Goal: Transaction & Acquisition: Purchase product/service

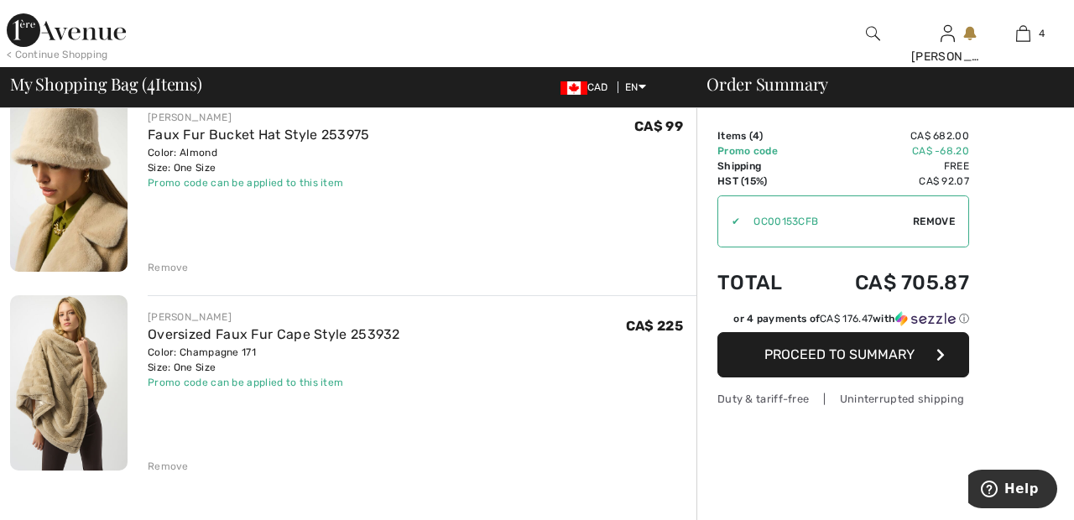
scroll to position [549, 0]
click at [888, 354] on span "Proceed to Summary" at bounding box center [839, 354] width 150 height 16
click at [881, 362] on span "Proceed to Summary" at bounding box center [839, 354] width 150 height 16
click at [820, 351] on span "Proceed to Summary" at bounding box center [839, 354] width 150 height 16
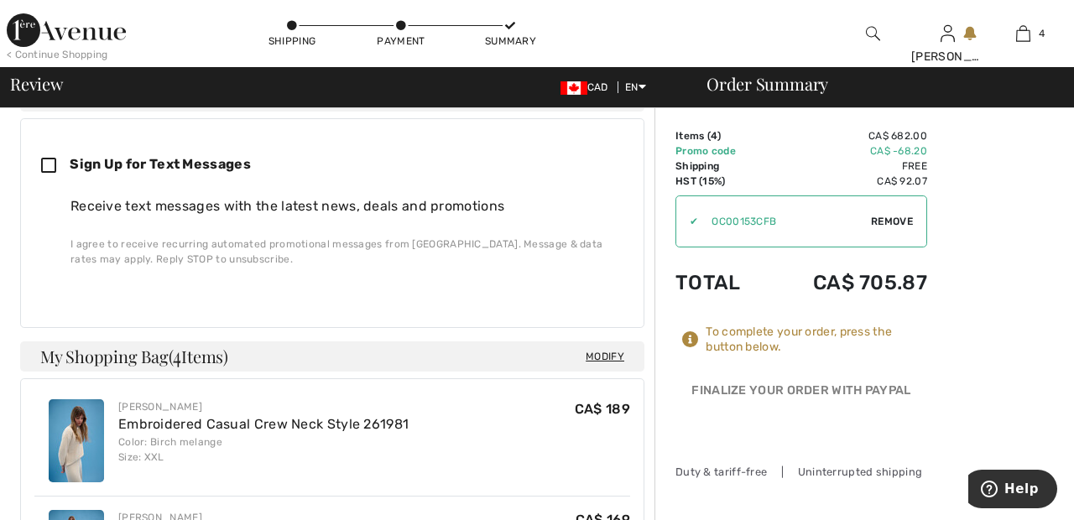
scroll to position [492, 0]
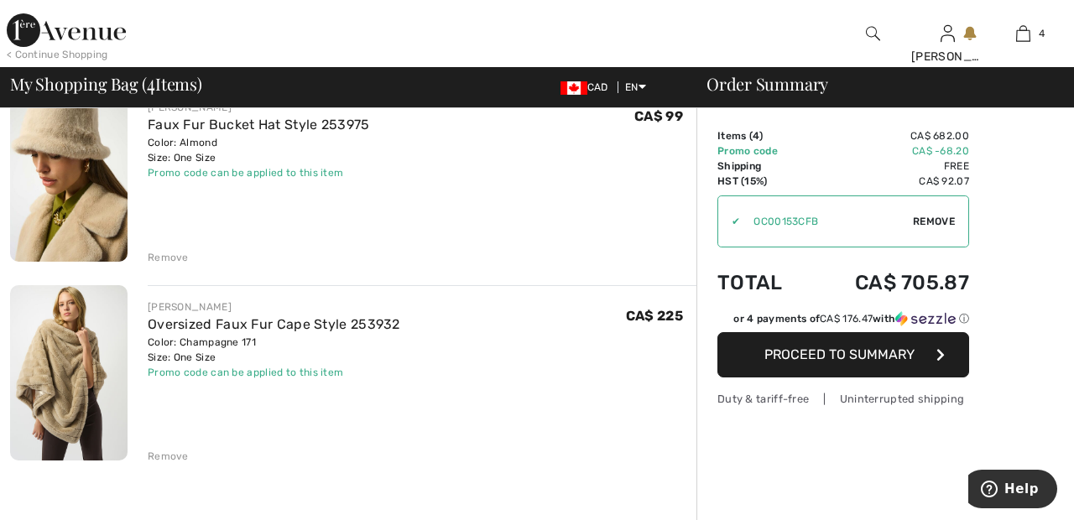
scroll to position [562, 0]
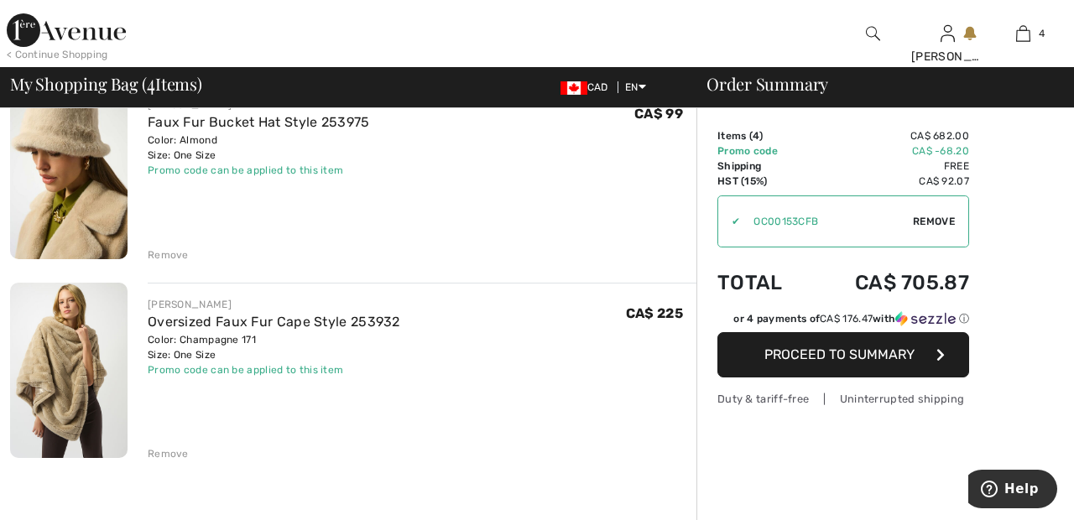
click at [169, 470] on div "JOSEPH RIBKOFF Embroidered Casual Crew Neck Style 261981 Color: Birch melange S…" at bounding box center [353, 414] width 686 height 1461
click at [169, 456] on div "Remove" at bounding box center [168, 453] width 41 height 15
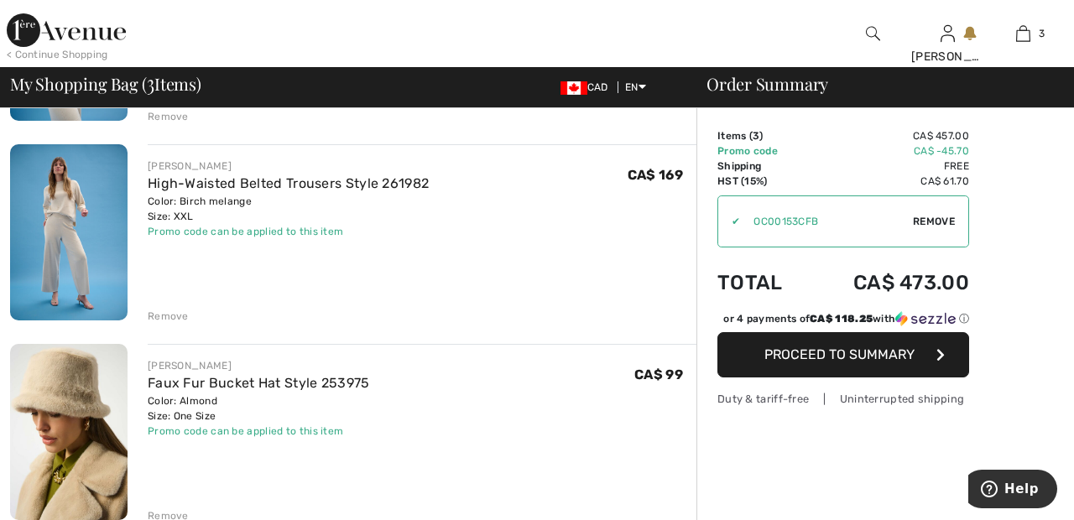
scroll to position [306, 0]
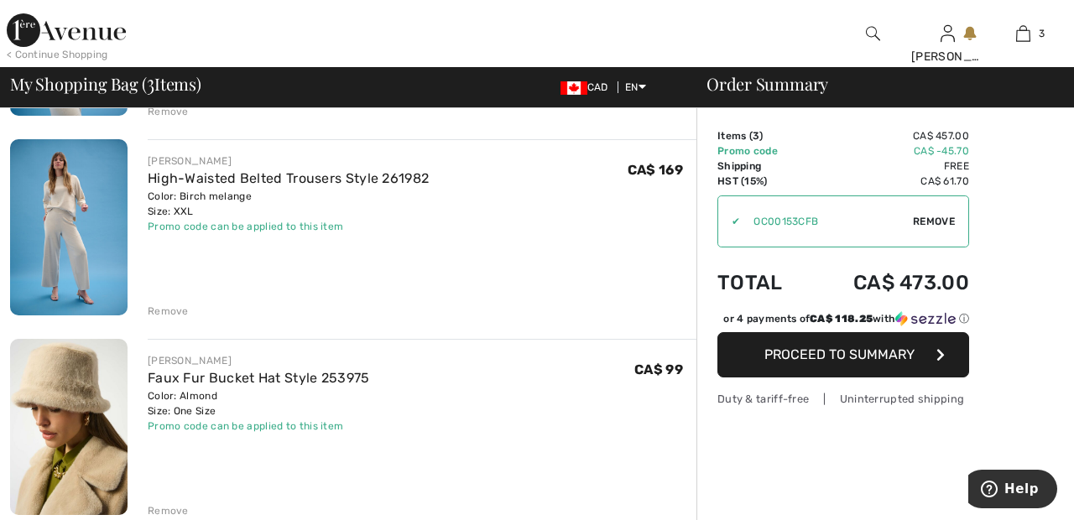
click at [892, 362] on button "Proceed to Summary" at bounding box center [843, 354] width 252 height 45
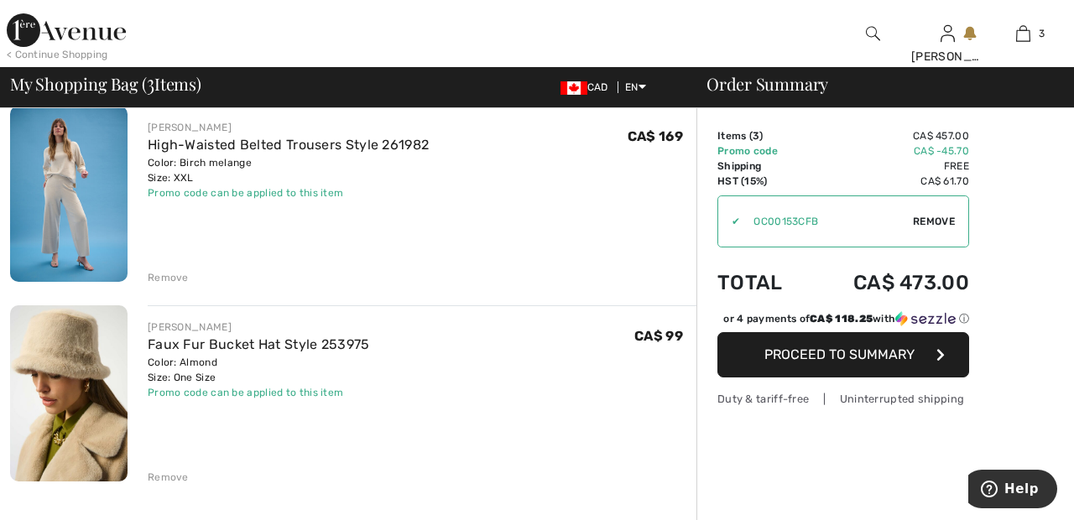
scroll to position [387, 0]
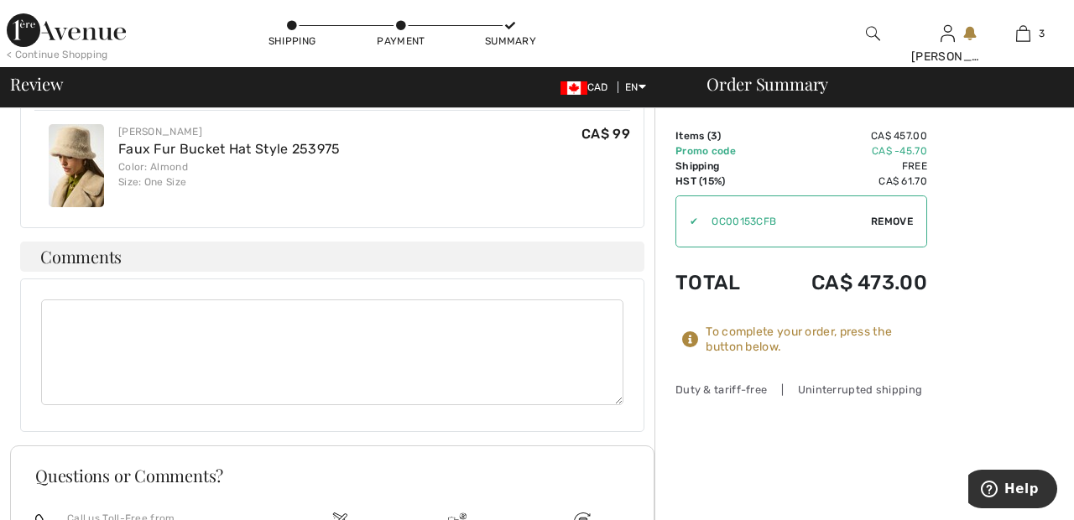
scroll to position [1097, 0]
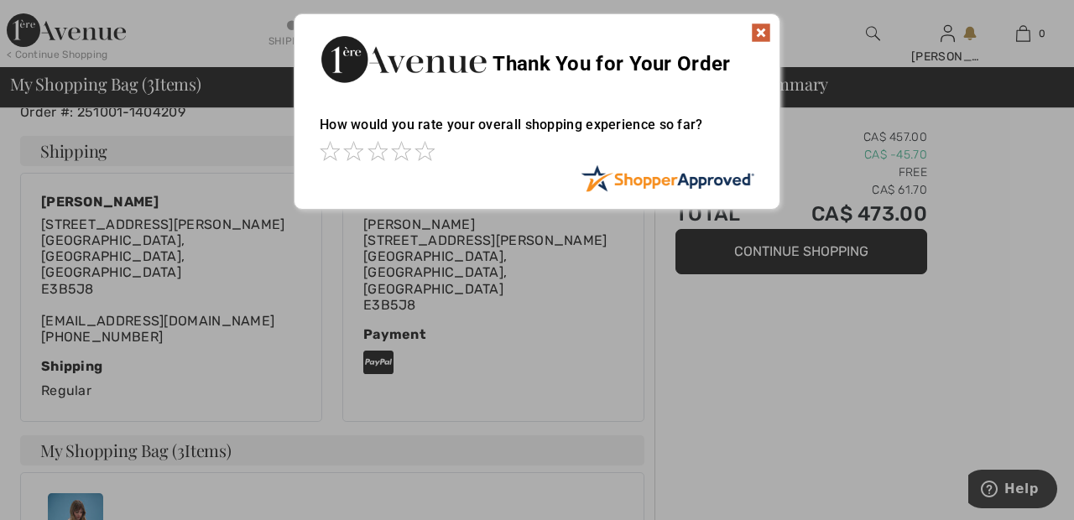
scroll to position [160, 0]
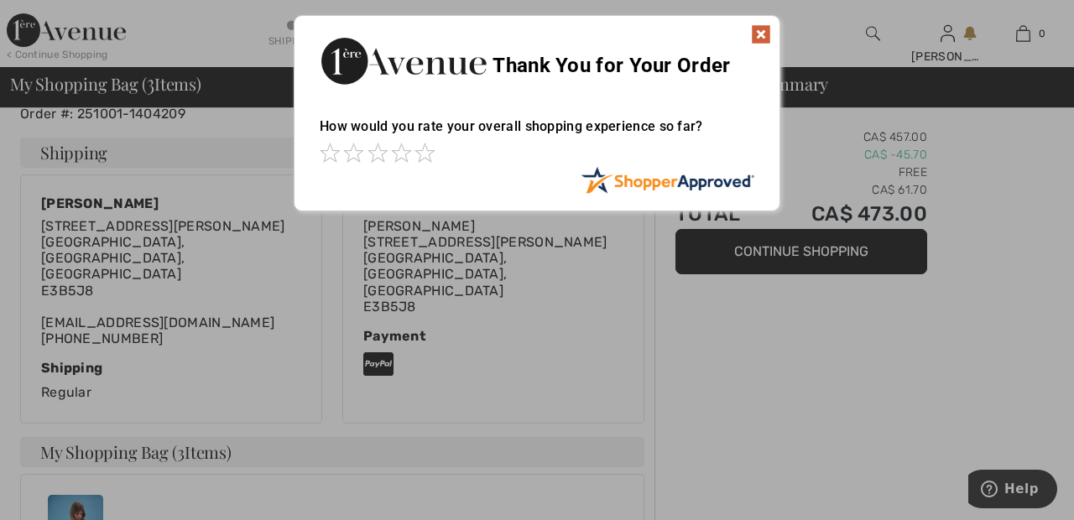
click at [764, 32] on img at bounding box center [761, 34] width 20 height 20
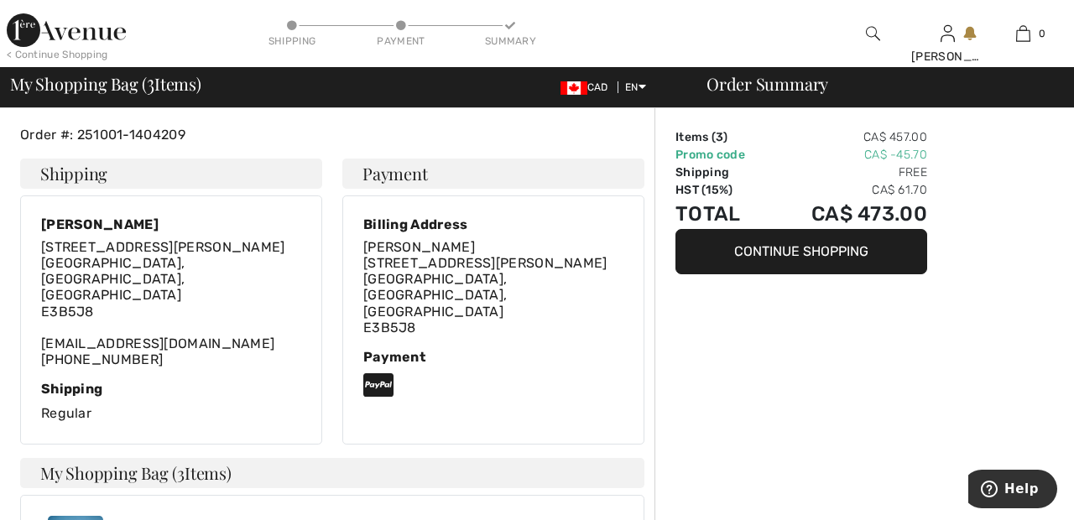
scroll to position [0, 0]
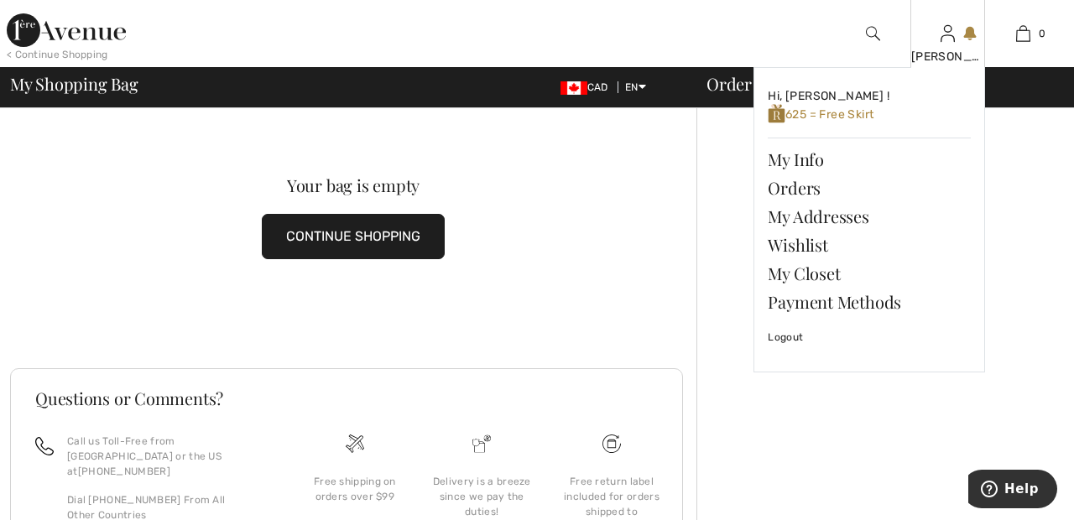
click at [947, 38] on img at bounding box center [947, 33] width 14 height 20
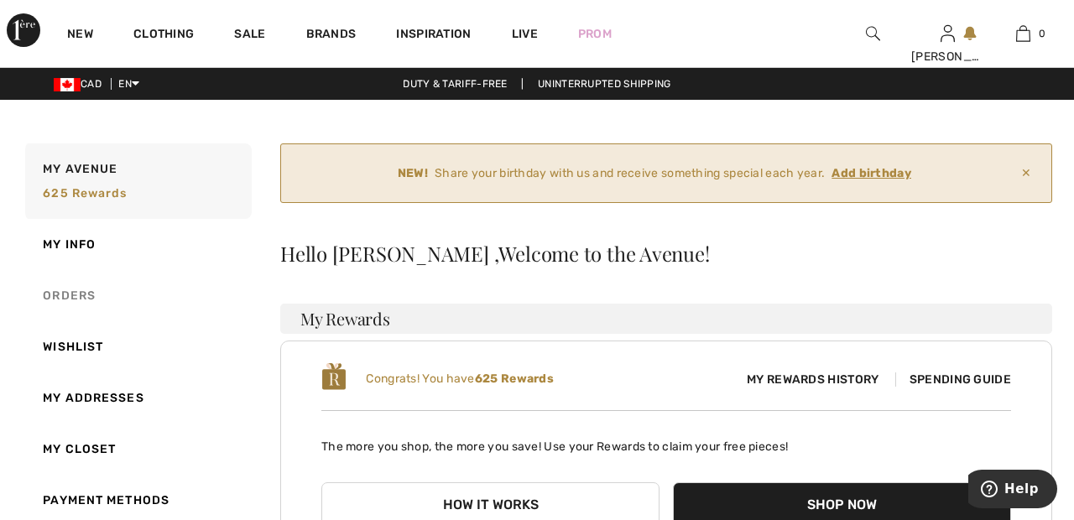
click at [88, 294] on link "Orders" at bounding box center [137, 295] width 230 height 51
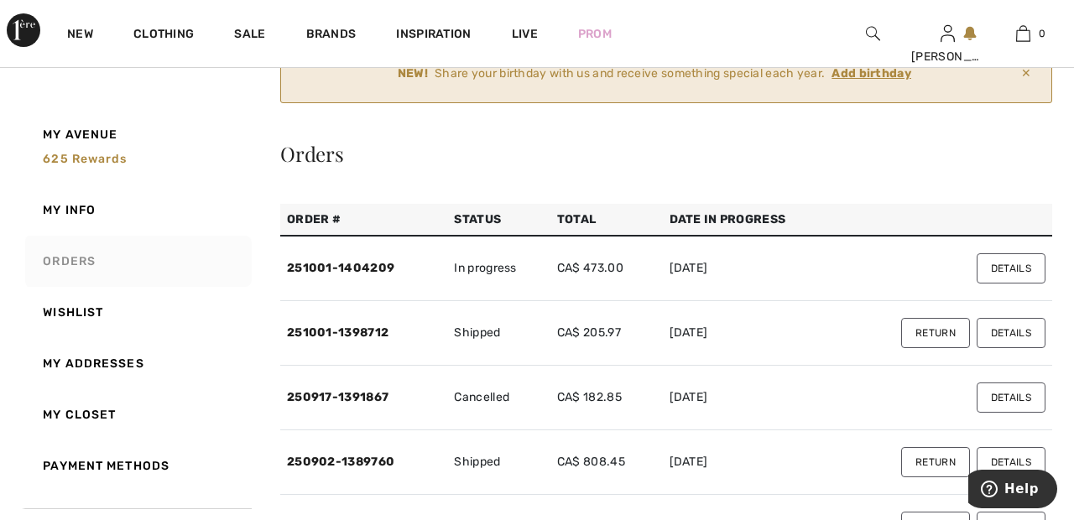
scroll to position [96, 0]
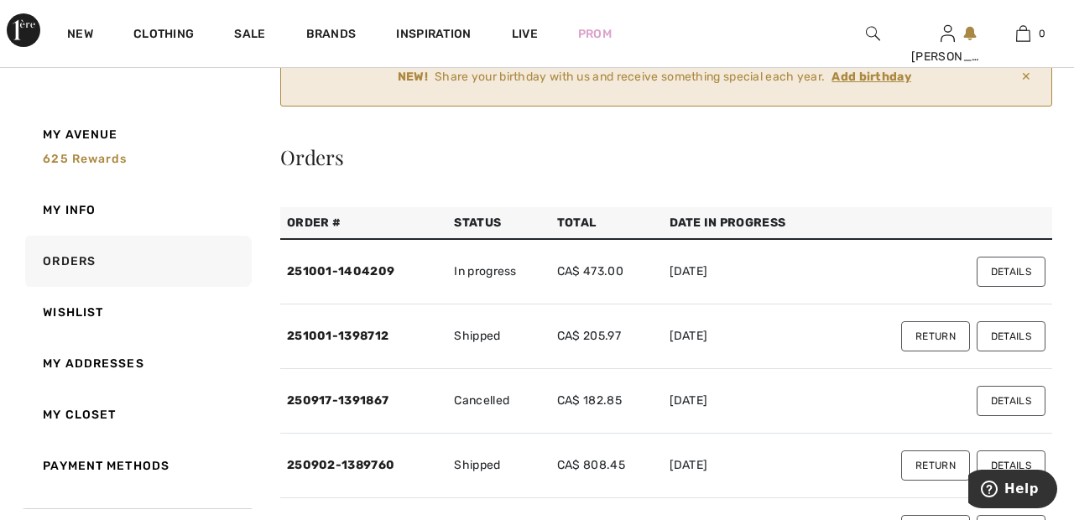
click at [1016, 268] on button "Details" at bounding box center [1010, 272] width 69 height 30
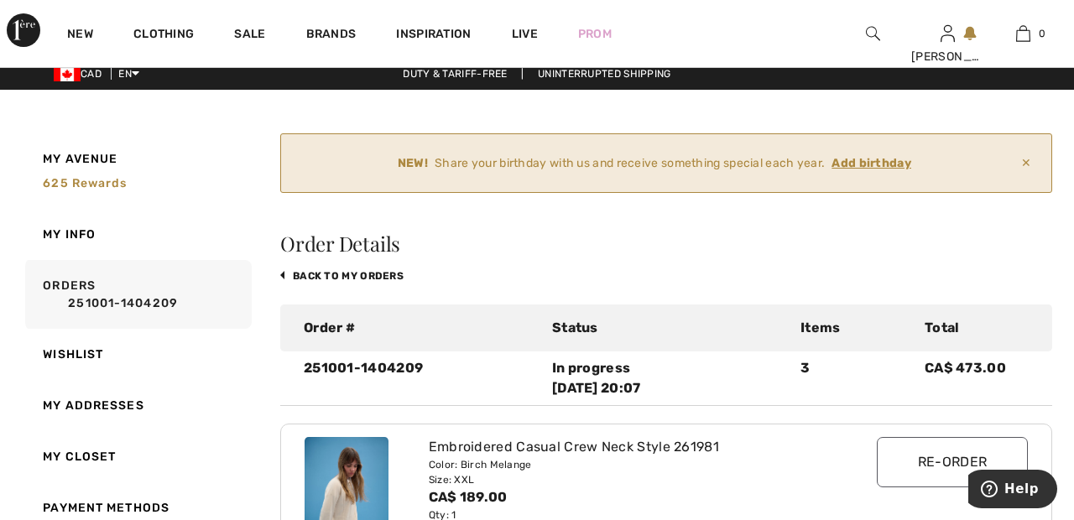
scroll to position [0, 0]
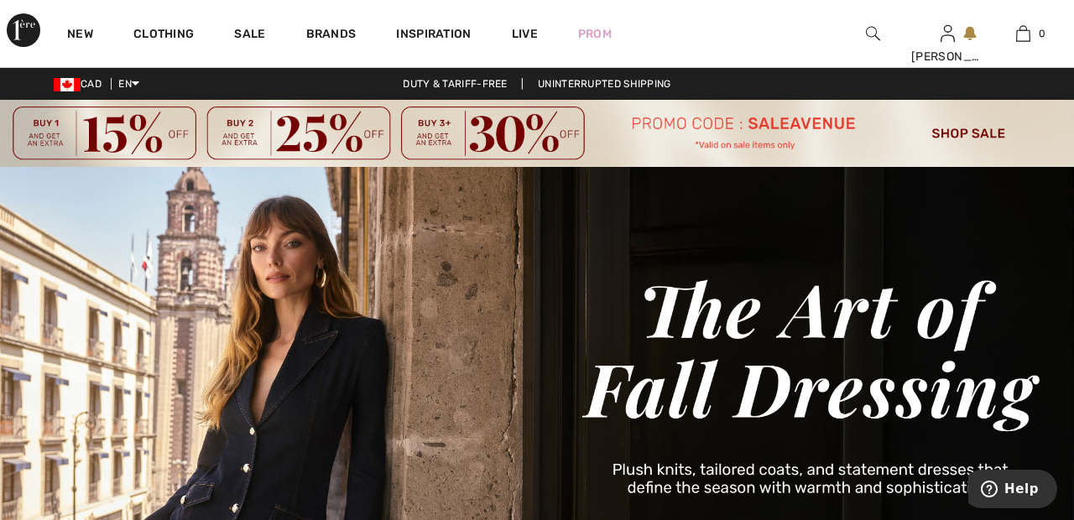
scroll to position [13, 0]
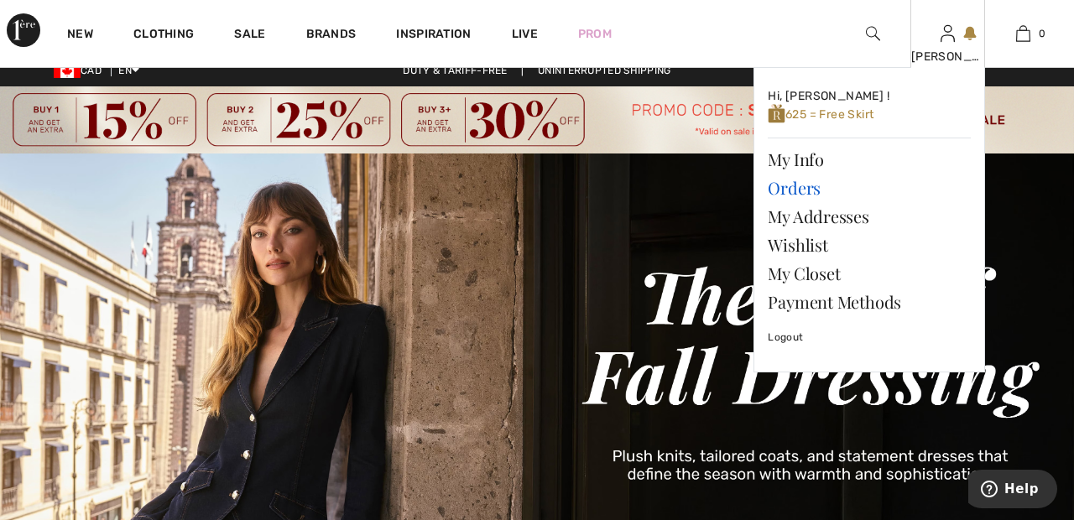
click at [810, 190] on link "Orders" at bounding box center [869, 188] width 203 height 29
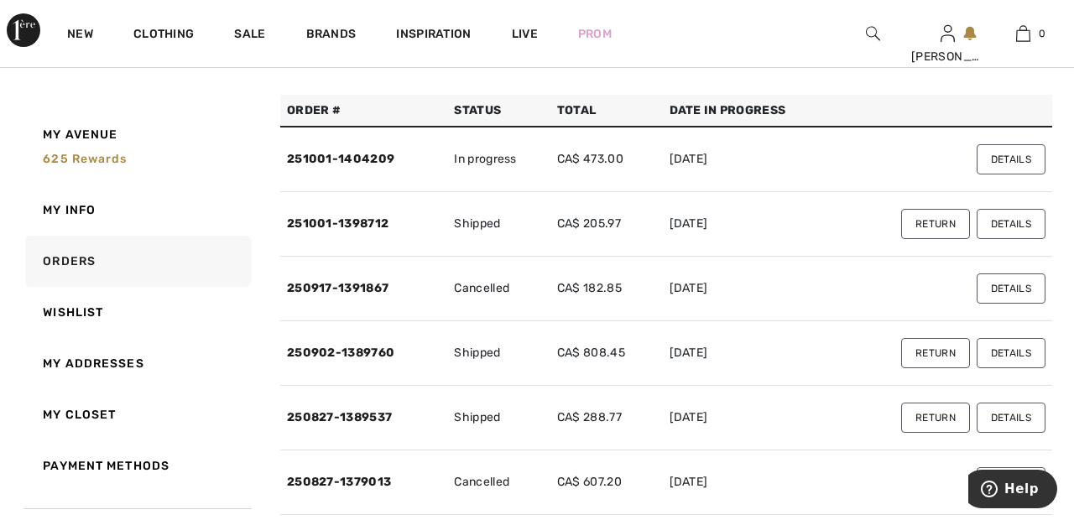
scroll to position [210, 0]
click at [1023, 154] on button "Details" at bounding box center [1010, 158] width 69 height 30
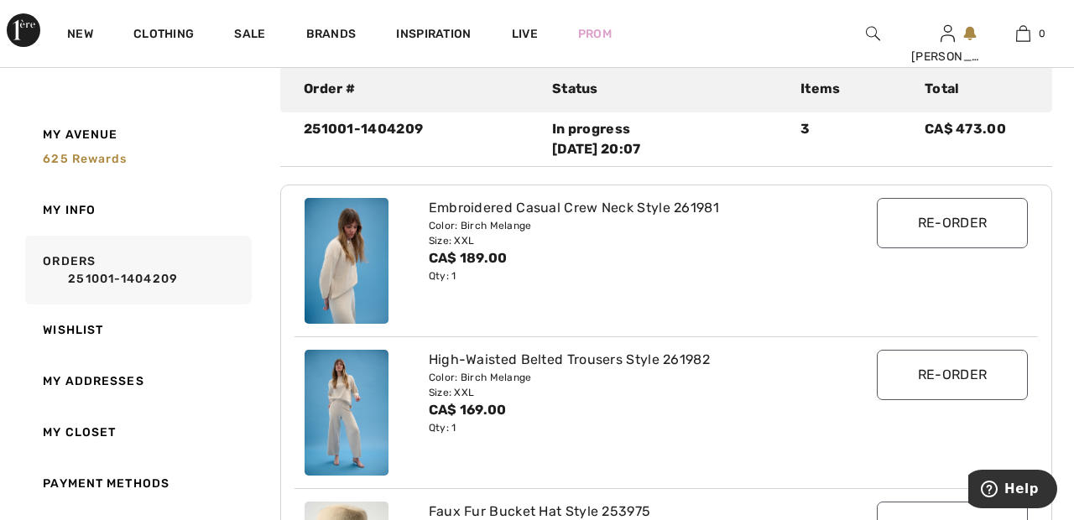
scroll to position [247, 0]
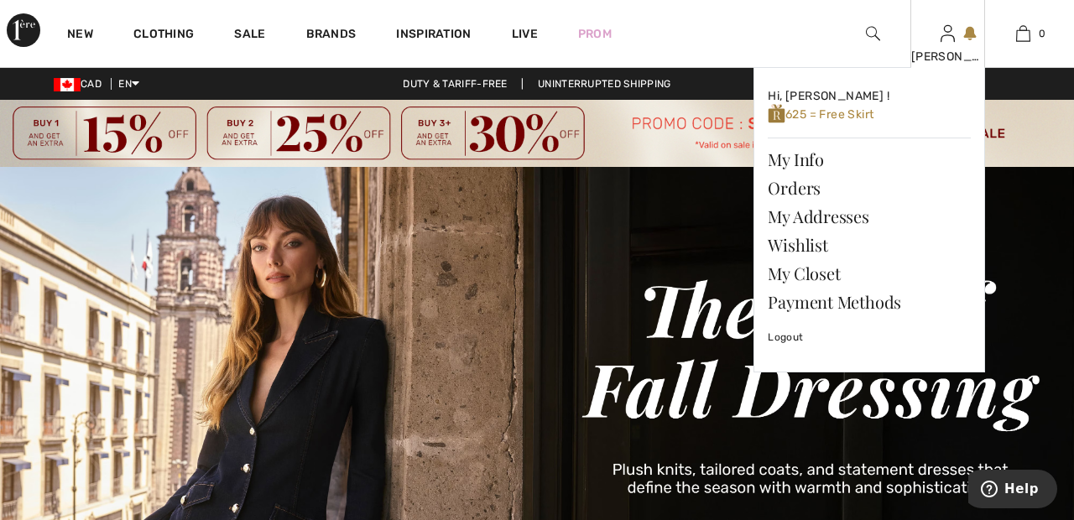
click at [950, 43] on img at bounding box center [947, 33] width 14 height 20
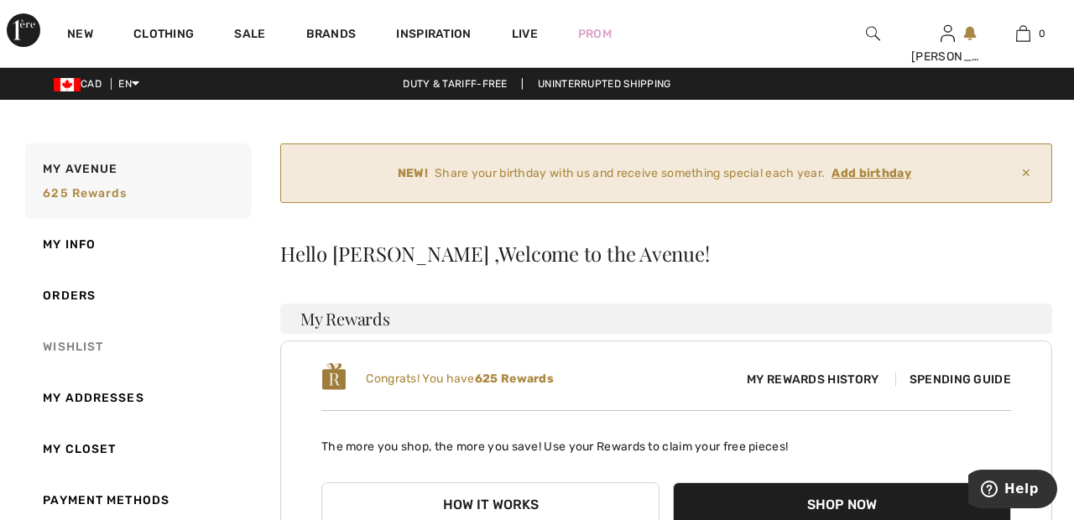
click at [97, 340] on link "Wishlist" at bounding box center [137, 346] width 230 height 51
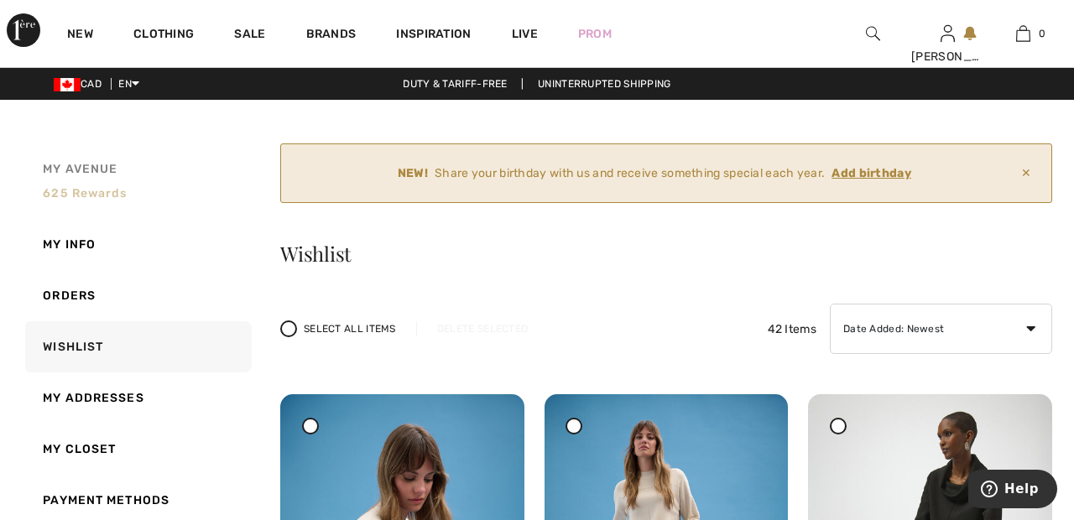
click at [85, 198] on span "625 rewards" at bounding box center [85, 193] width 84 height 14
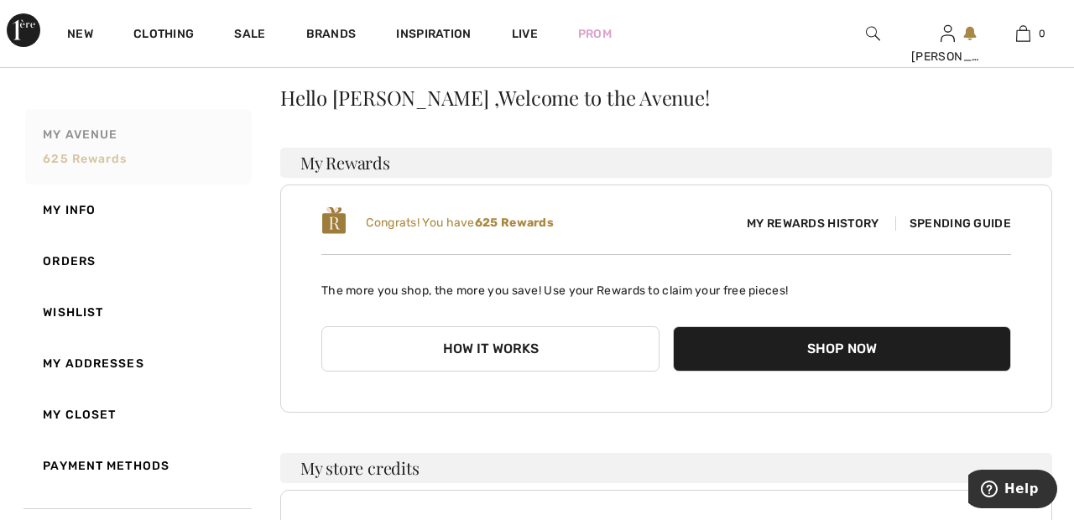
scroll to position [159, 0]
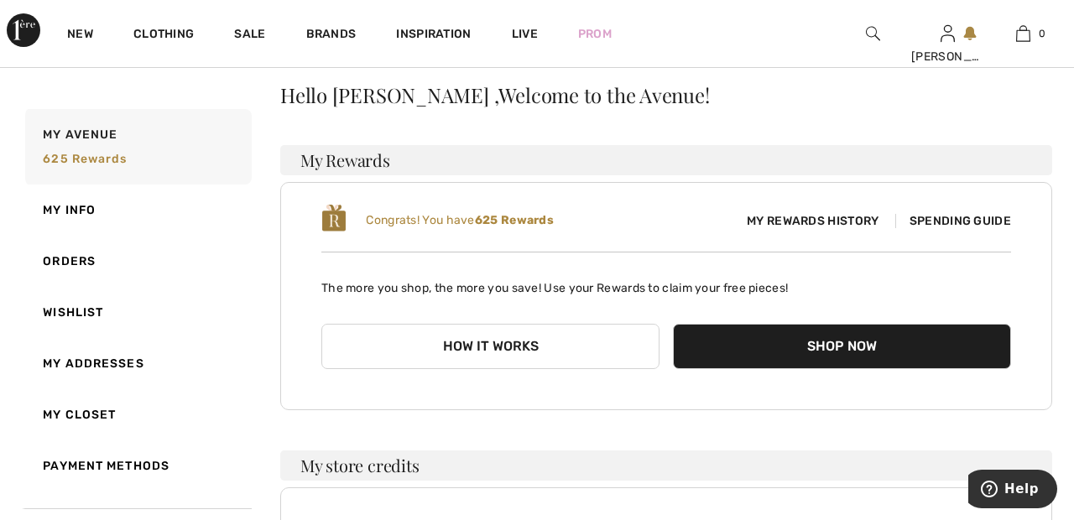
click at [966, 220] on span "Spending Guide" at bounding box center [953, 221] width 116 height 14
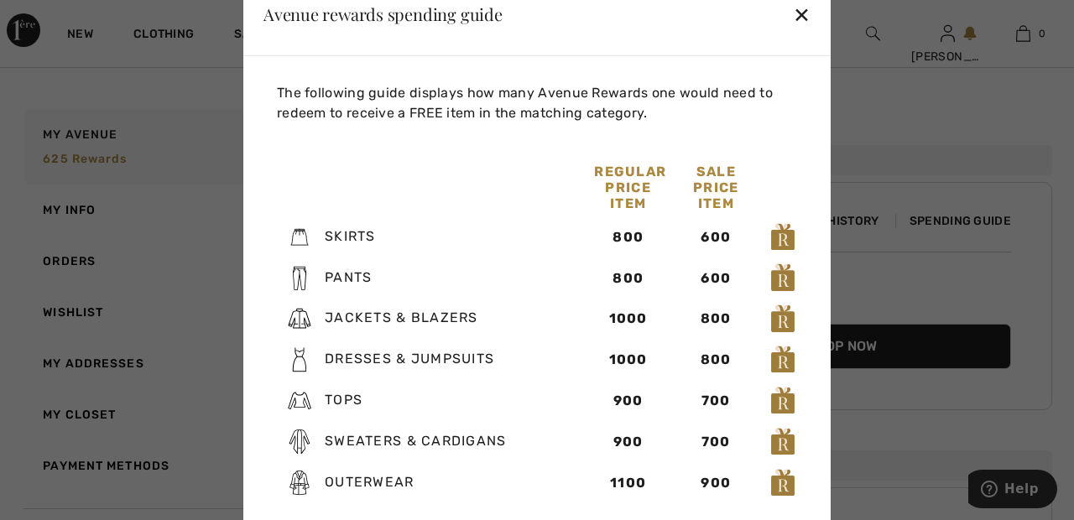
click at [808, 31] on div "✕" at bounding box center [802, 13] width 18 height 35
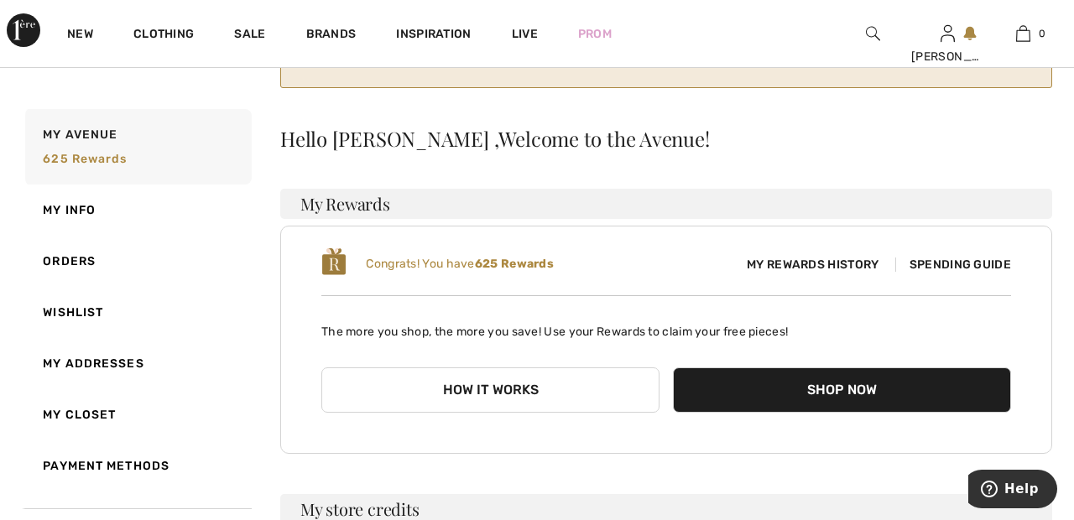
scroll to position [116, 0]
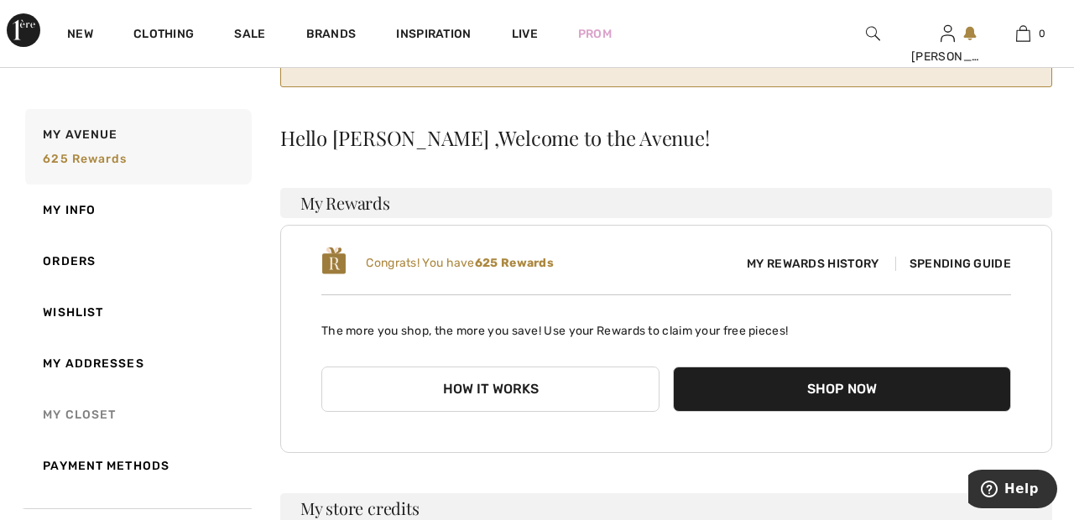
click at [99, 409] on link "My Closet" at bounding box center [137, 414] width 230 height 51
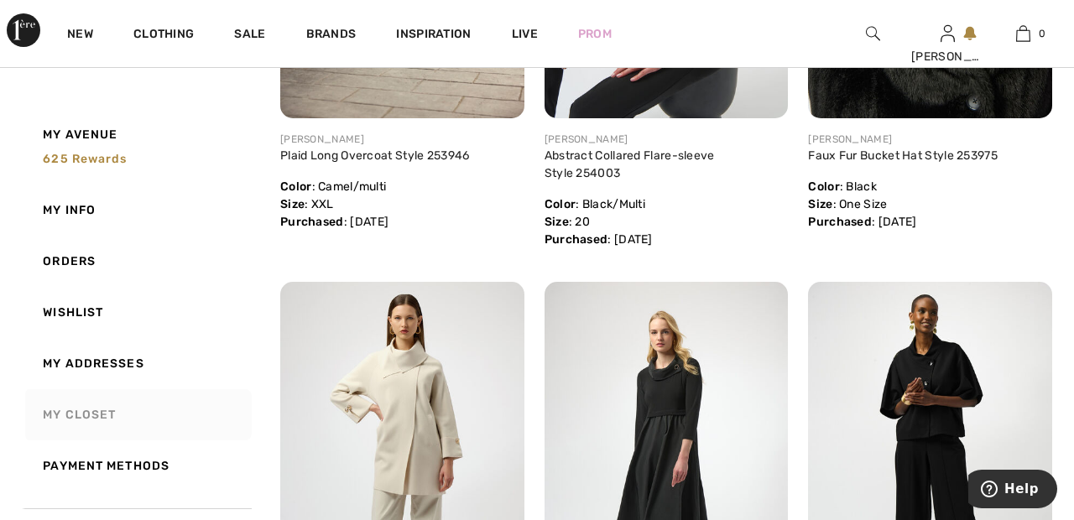
scroll to position [1169, 0]
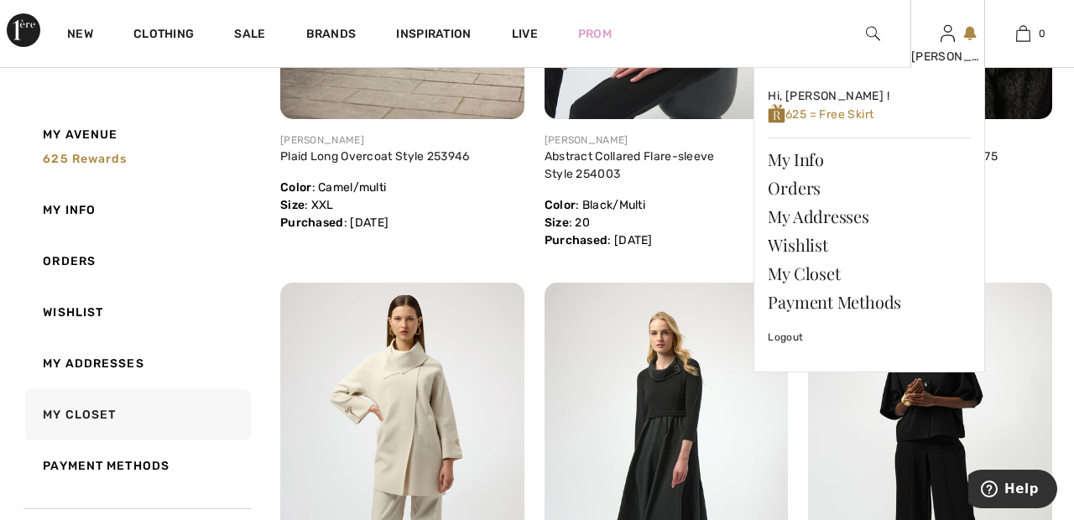
click at [947, 42] on img at bounding box center [947, 33] width 14 height 20
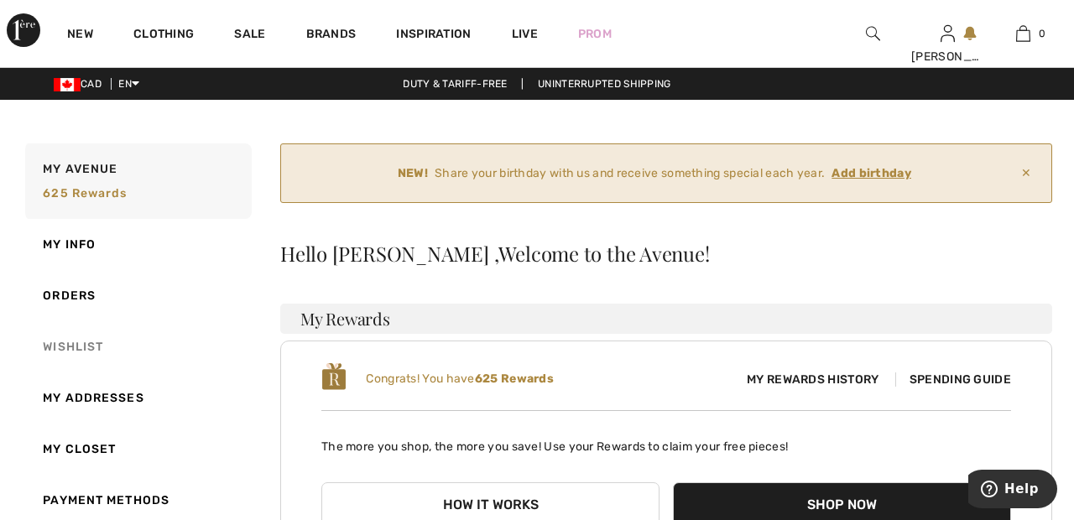
click at [86, 350] on link "Wishlist" at bounding box center [137, 346] width 230 height 51
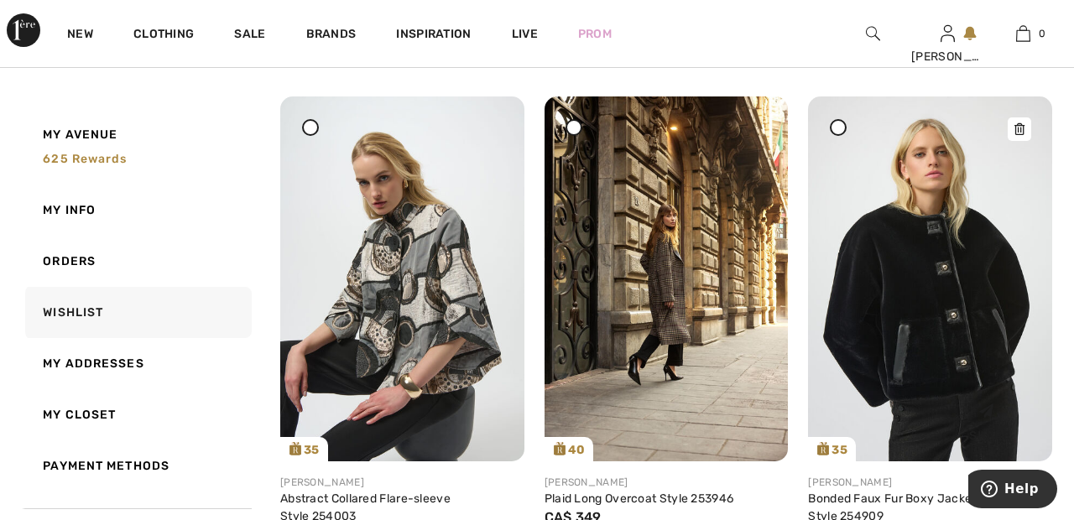
click at [933, 303] on img at bounding box center [930, 278] width 244 height 365
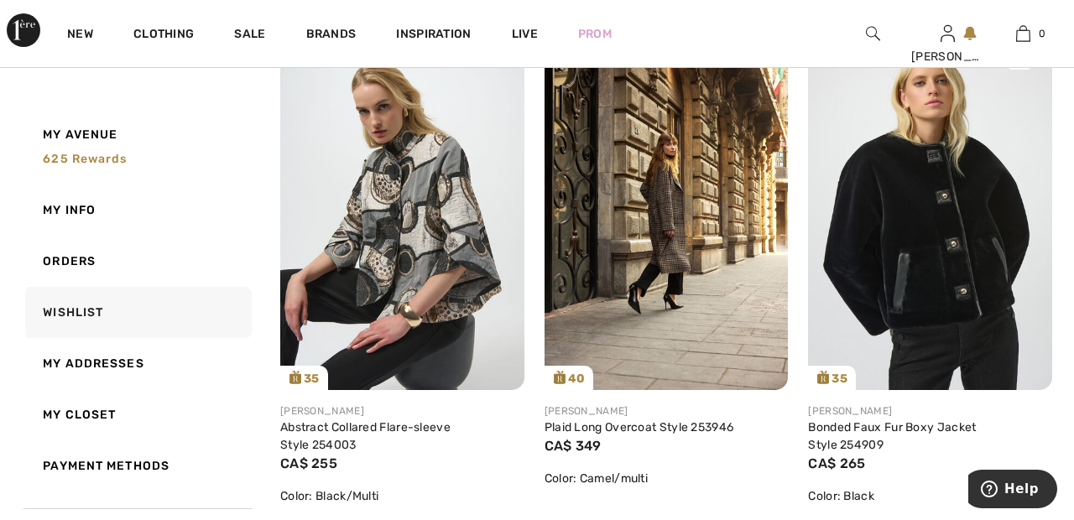
scroll to position [1416, 0]
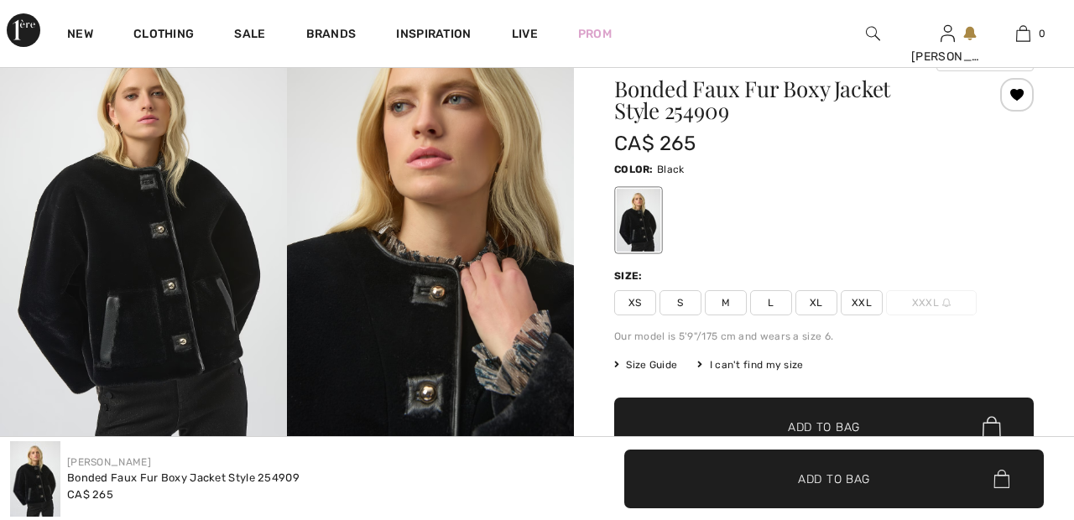
click at [877, 297] on span "XXL" at bounding box center [862, 302] width 42 height 25
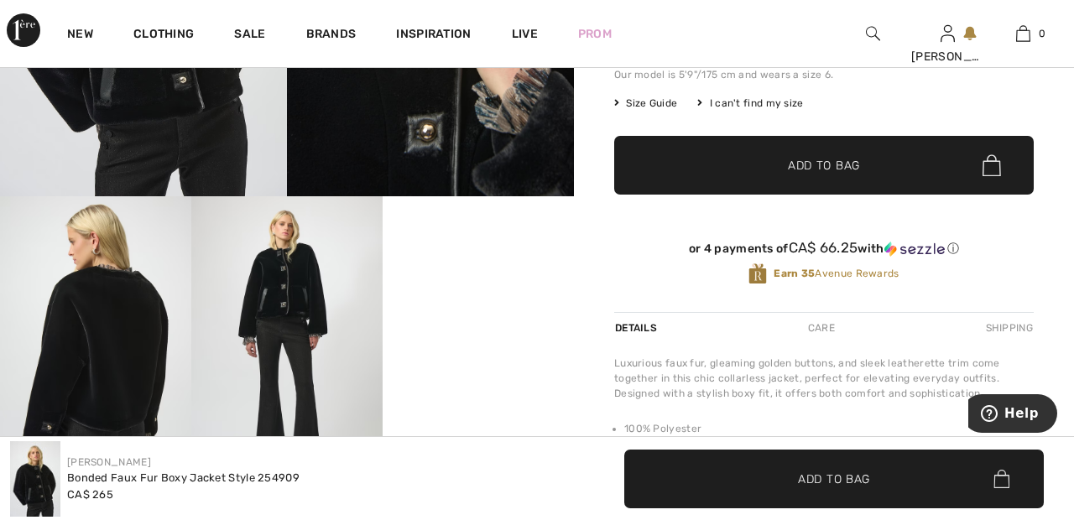
scroll to position [401, 0]
click at [873, 166] on span "✔ Added to Bag Add to Bag" at bounding box center [823, 165] width 419 height 59
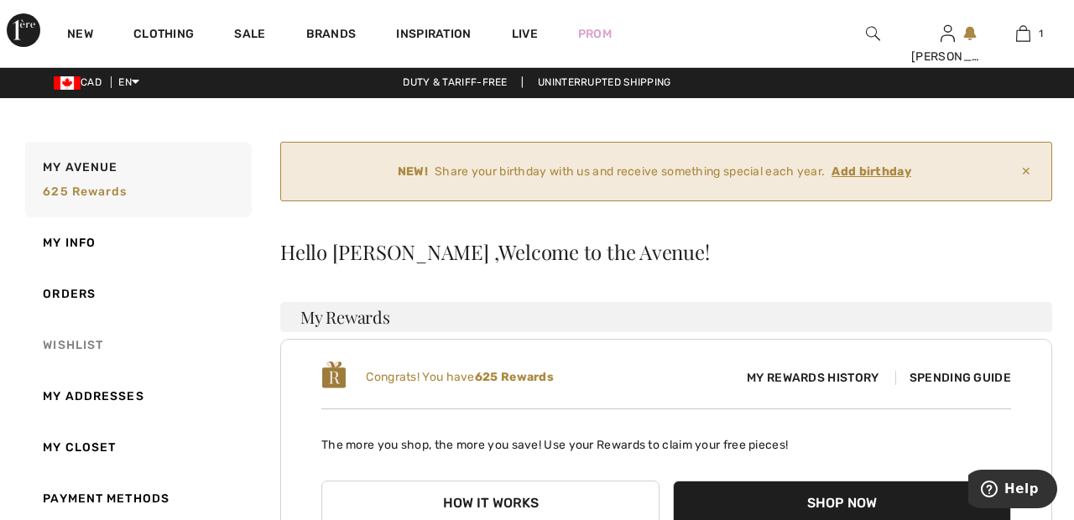
click at [86, 339] on link "Wishlist" at bounding box center [137, 345] width 230 height 51
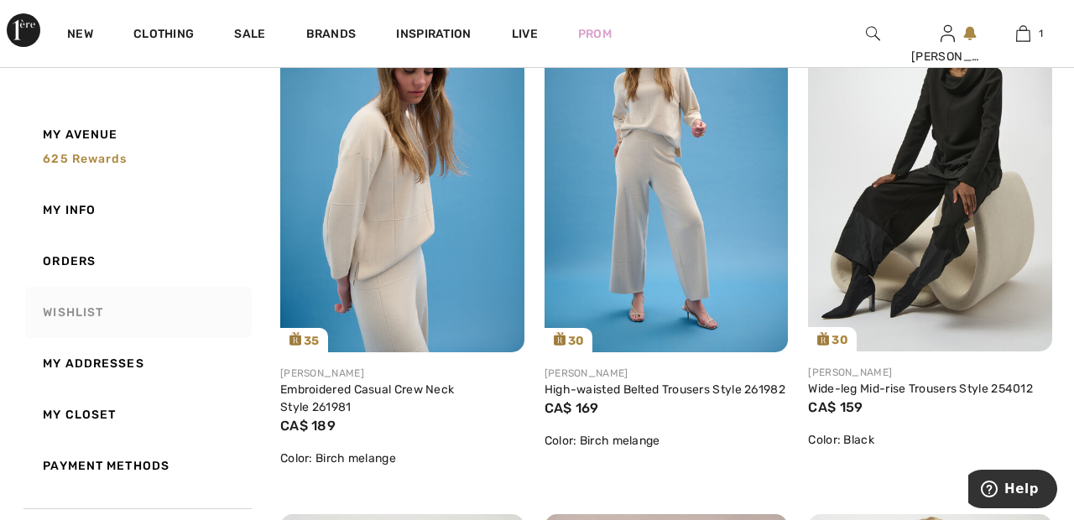
scroll to position [409, 0]
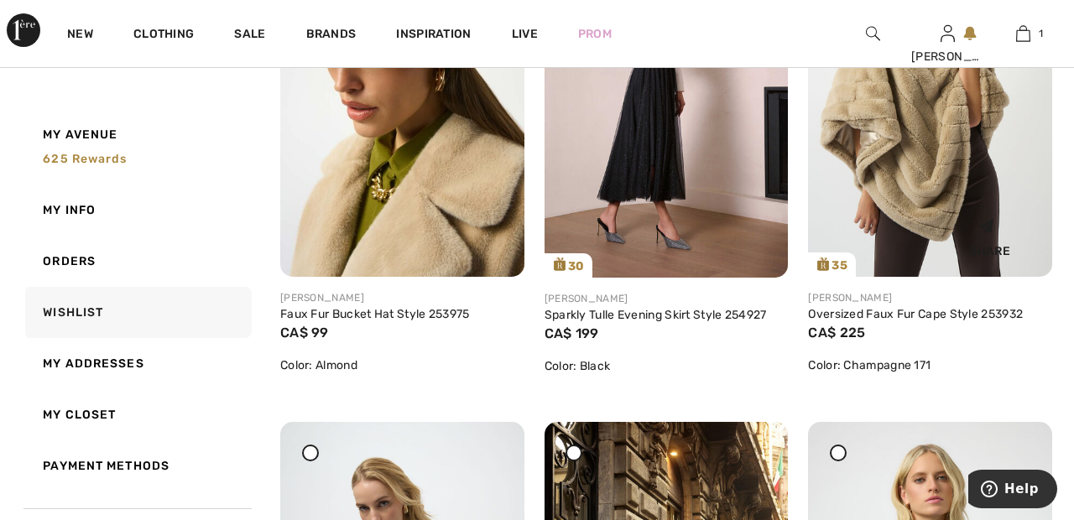
click at [916, 137] on img at bounding box center [930, 94] width 244 height 365
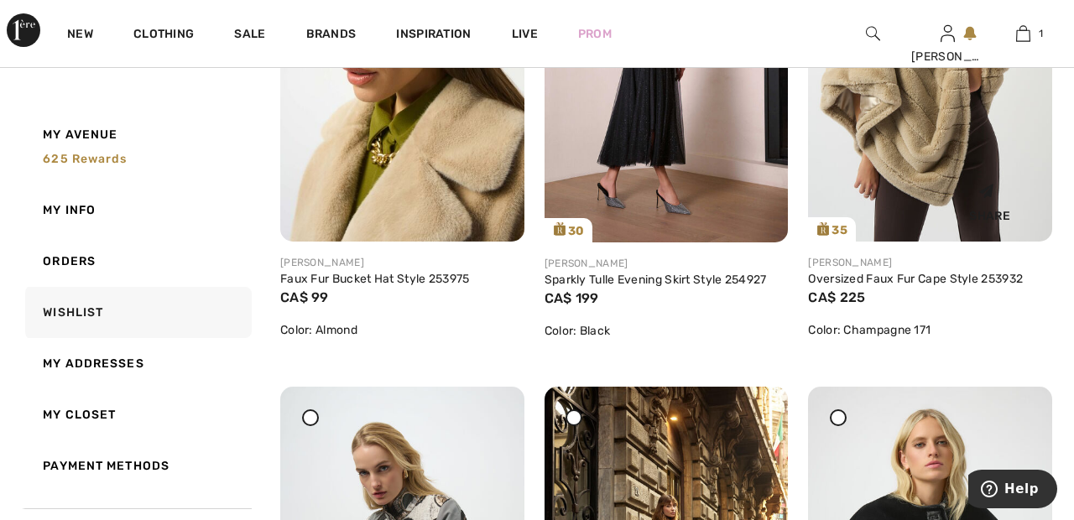
scroll to position [1090, 0]
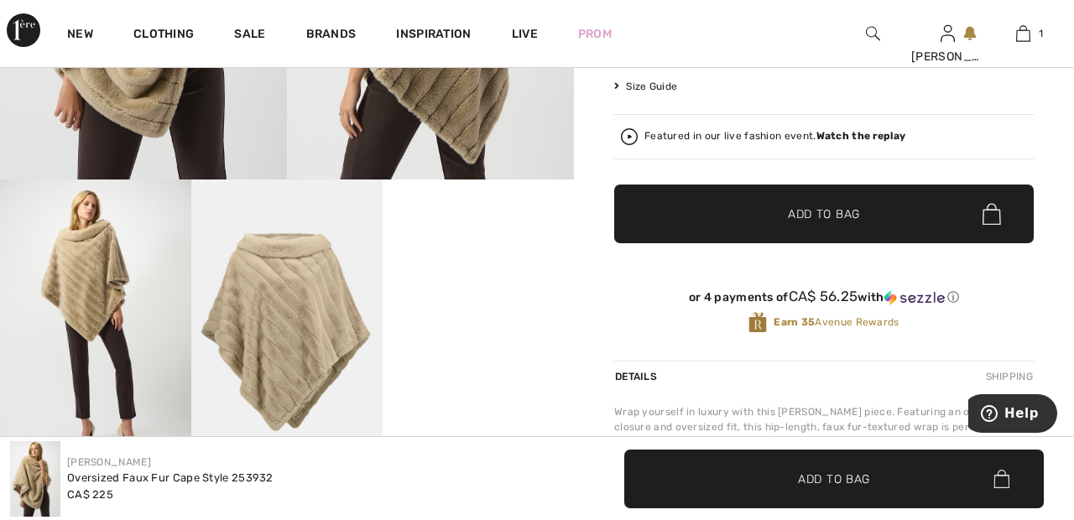
scroll to position [418, 0]
click at [865, 217] on span "✔ Added to Bag Add to Bag" at bounding box center [823, 214] width 419 height 59
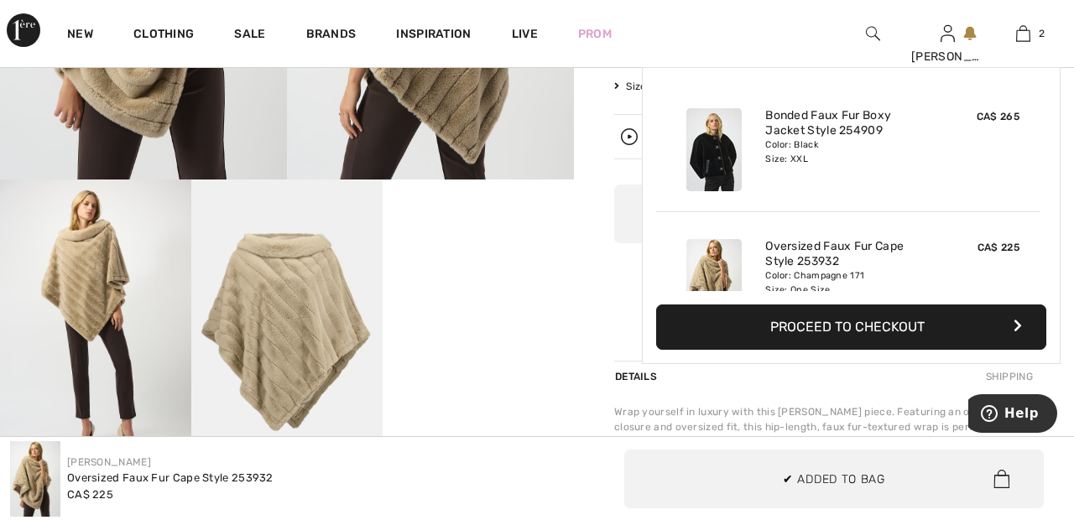
scroll to position [52, 0]
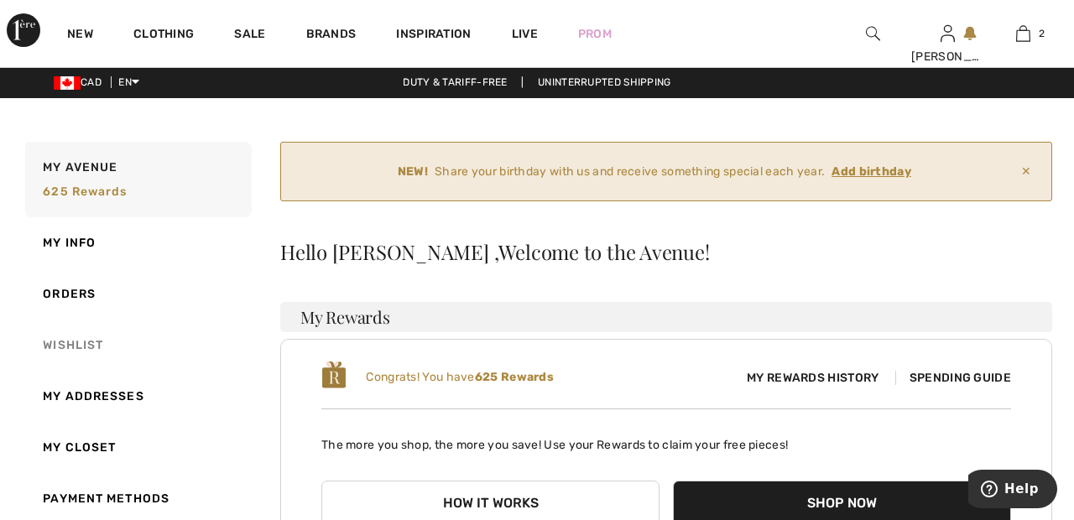
click at [92, 348] on link "Wishlist" at bounding box center [137, 345] width 230 height 51
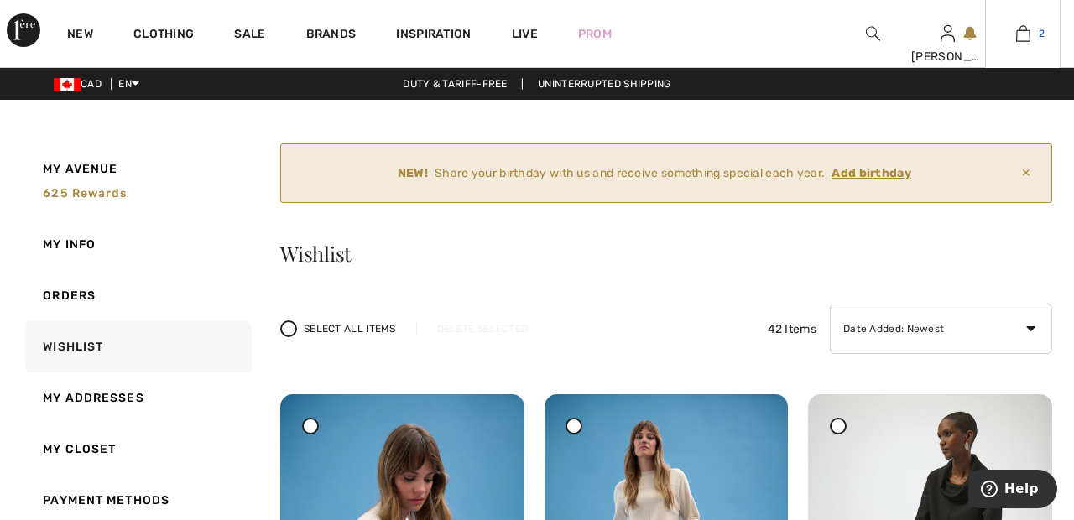
click at [1022, 34] on img at bounding box center [1023, 33] width 14 height 20
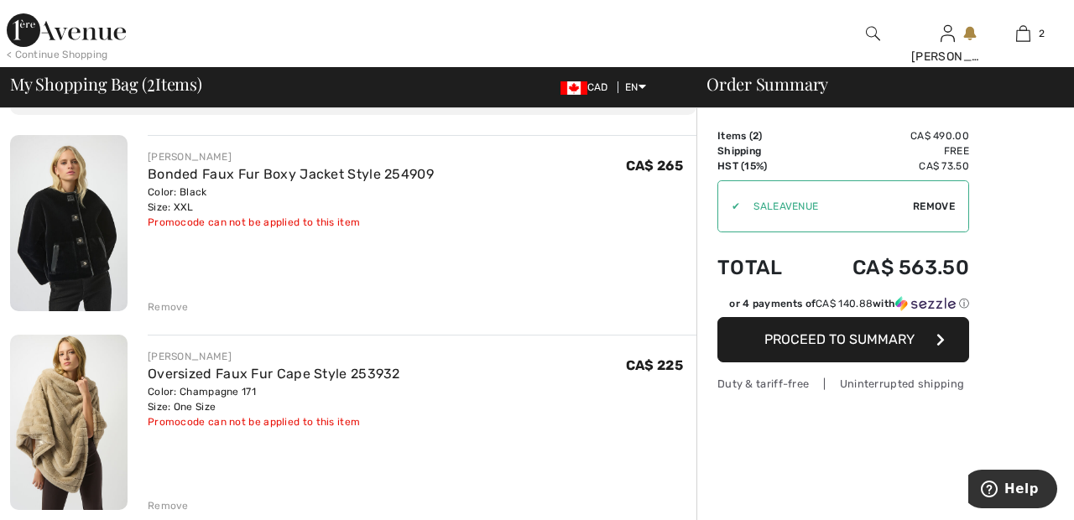
scroll to position [111, 0]
click at [948, 205] on span "Remove" at bounding box center [934, 206] width 42 height 15
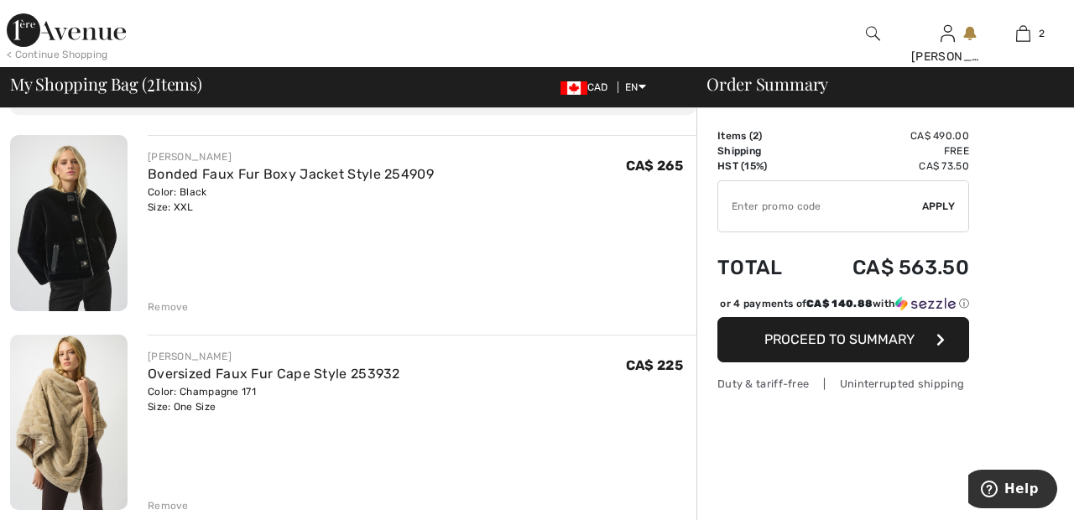
click at [787, 209] on input "TEXT" at bounding box center [820, 206] width 204 height 50
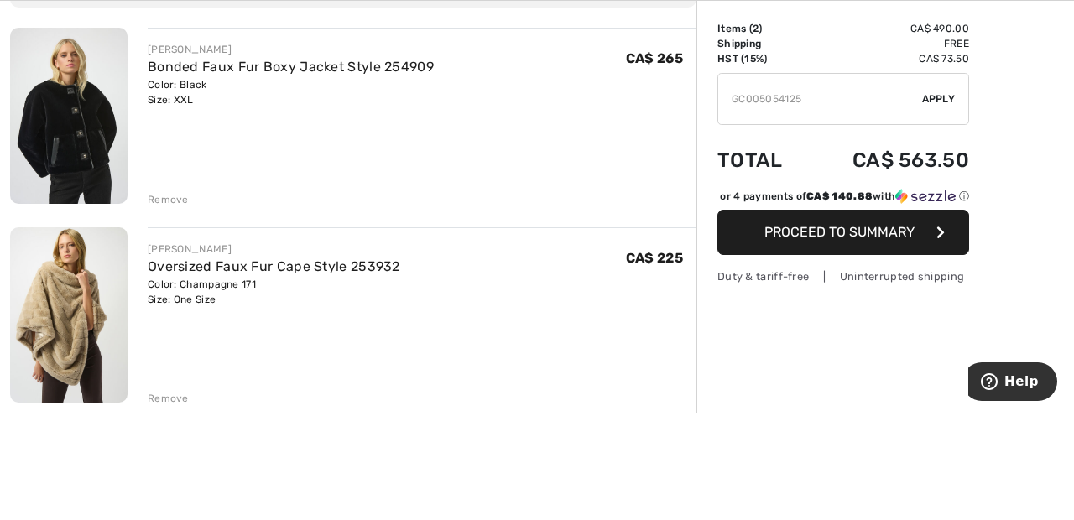
type input "GC005054125"
click at [953, 208] on span "Apply" at bounding box center [939, 206] width 34 height 15
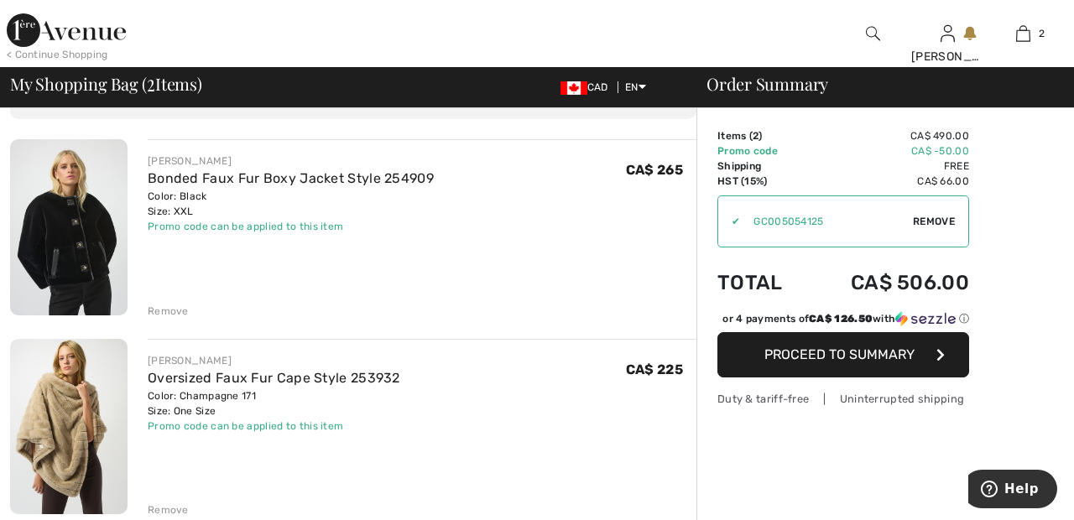
scroll to position [0, 0]
